Goal: Information Seeking & Learning: Learn about a topic

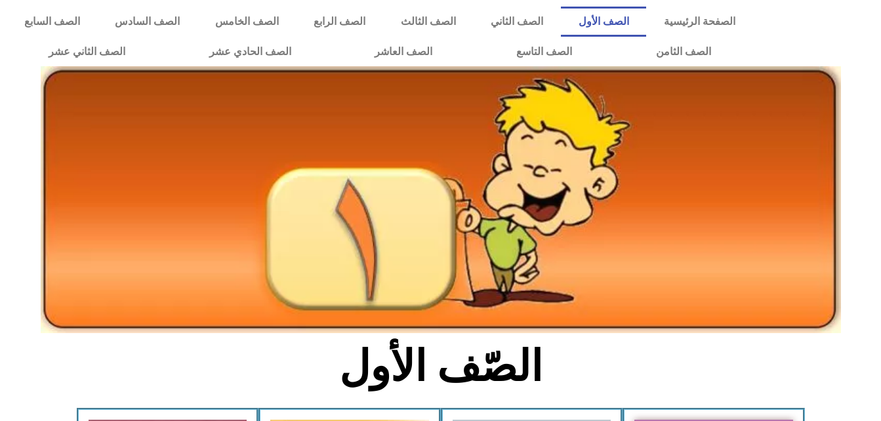
scroll to position [377, 0]
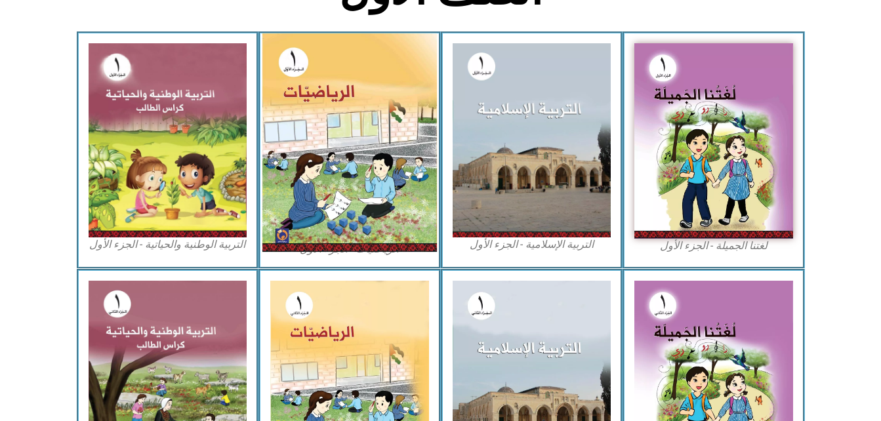
click at [343, 110] on img at bounding box center [349, 142] width 175 height 219
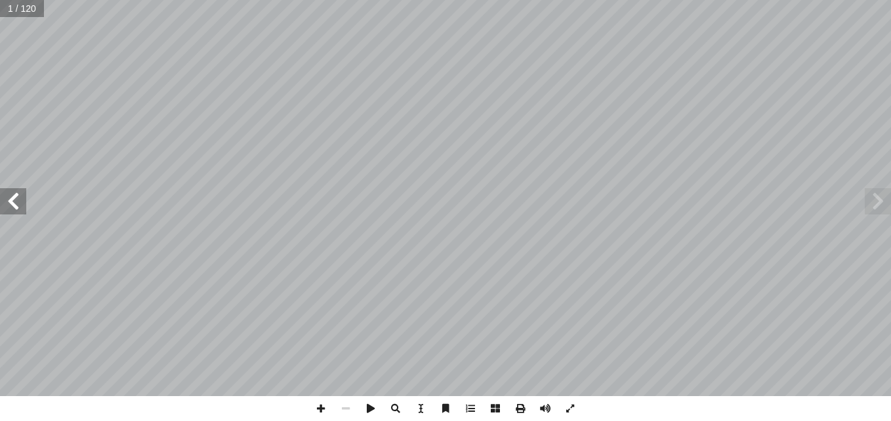
click at [15, 199] on span at bounding box center [13, 201] width 26 height 26
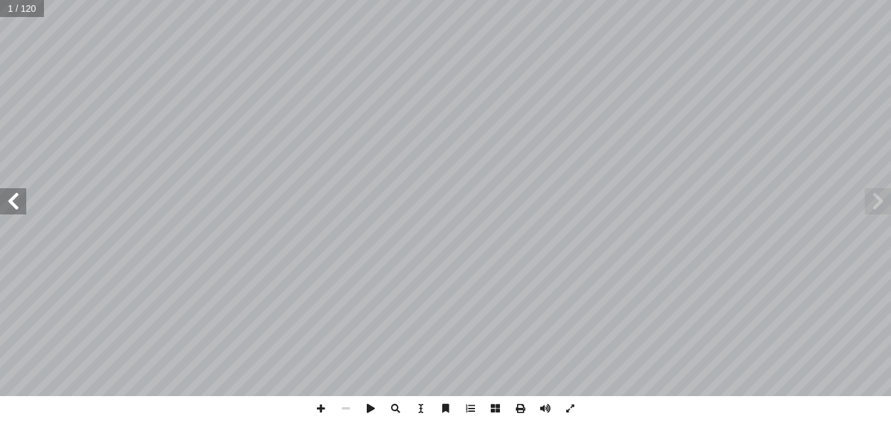
click at [15, 199] on span at bounding box center [13, 201] width 26 height 26
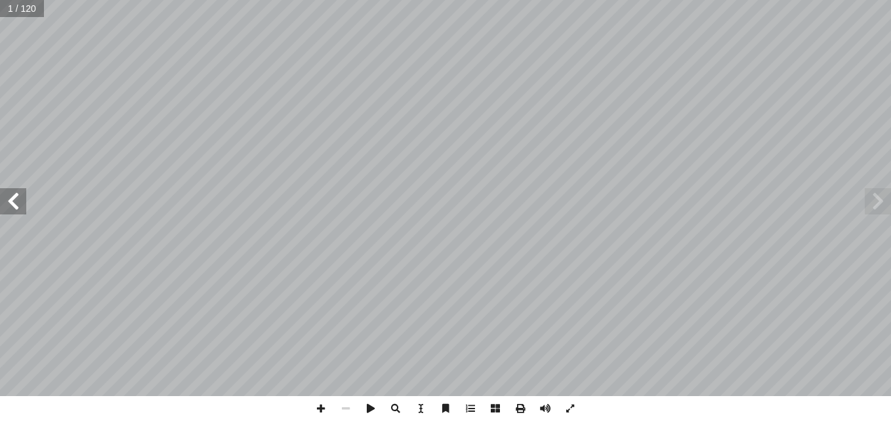
click at [15, 199] on span at bounding box center [13, 201] width 26 height 26
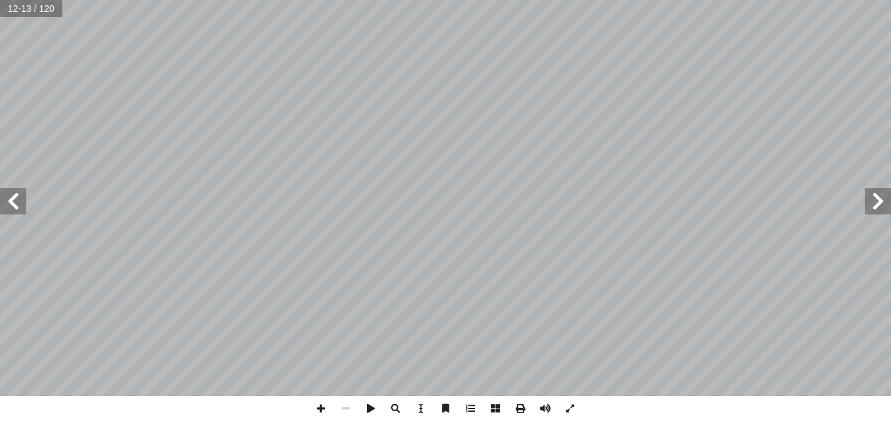
click at [15, 199] on span at bounding box center [13, 201] width 26 height 26
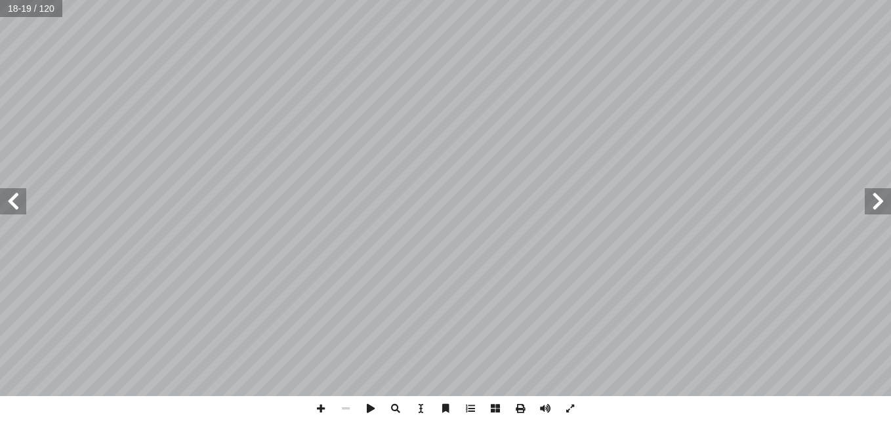
click at [15, 199] on span at bounding box center [13, 201] width 26 height 26
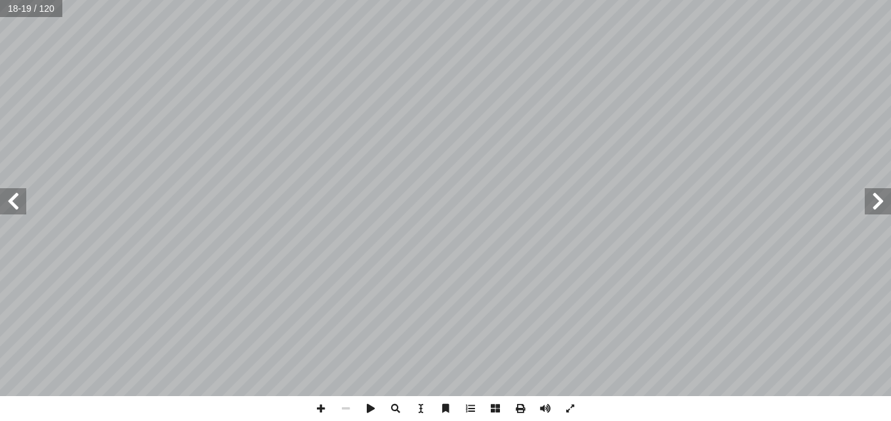
click at [15, 199] on span at bounding box center [13, 201] width 26 height 26
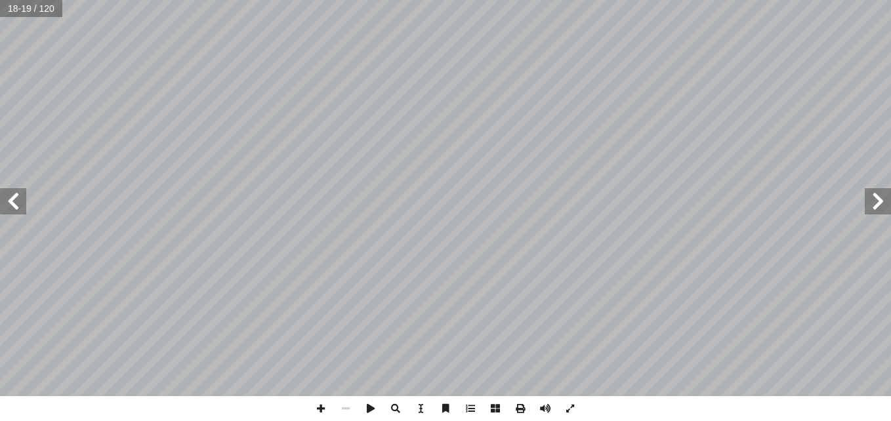
click at [15, 199] on span at bounding box center [13, 201] width 26 height 26
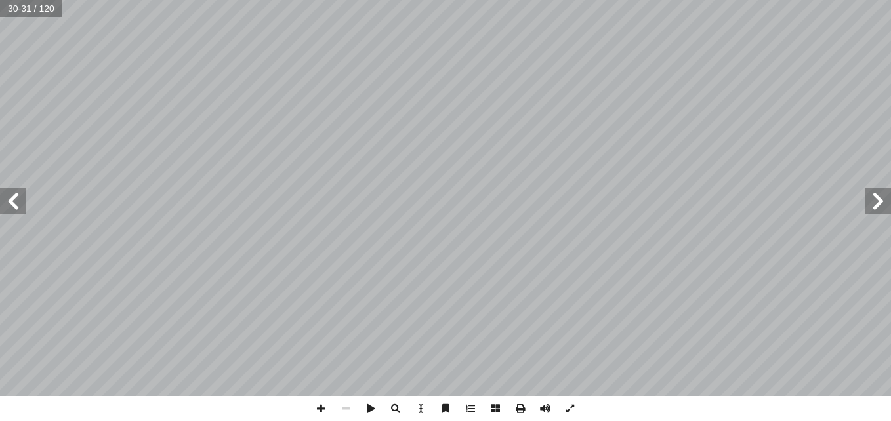
click at [15, 199] on span at bounding box center [13, 201] width 26 height 26
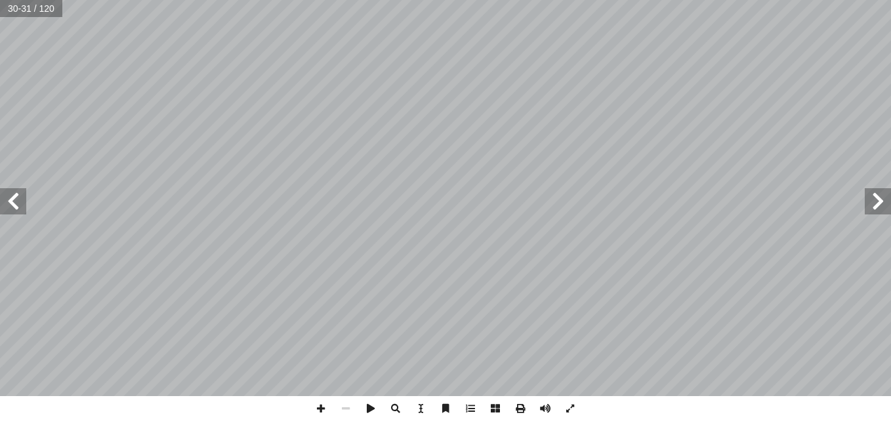
click at [15, 199] on span at bounding box center [13, 201] width 26 height 26
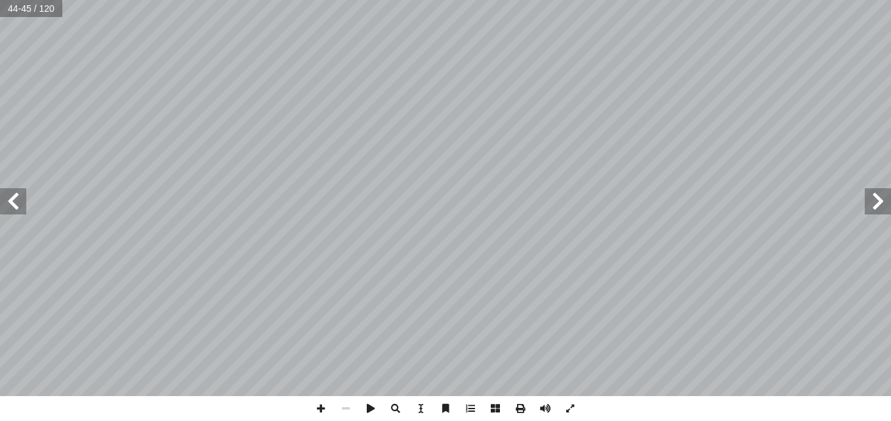
click at [15, 199] on span at bounding box center [13, 201] width 26 height 26
